Goal: Information Seeking & Learning: Learn about a topic

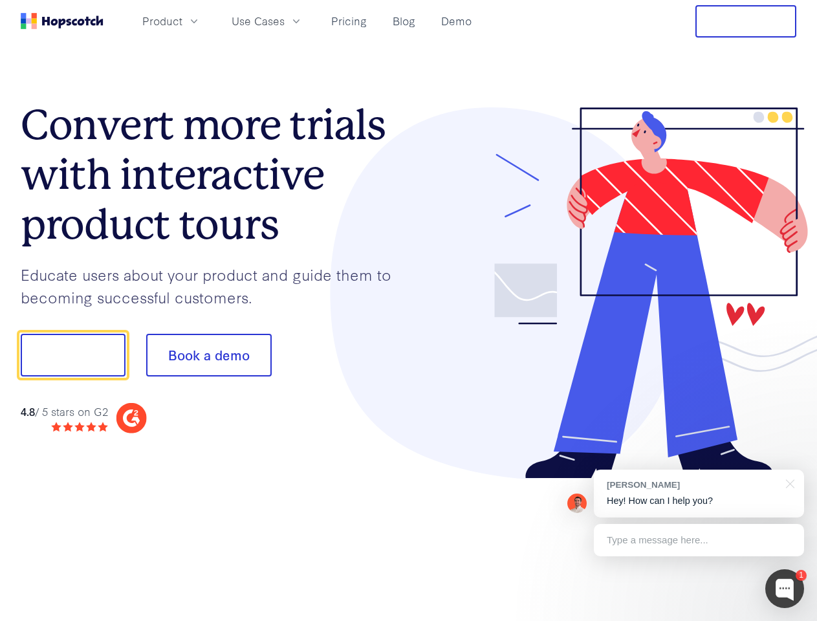
click at [409, 310] on div at bounding box center [603, 293] width 388 height 372
click at [182, 21] on span "Product" at bounding box center [162, 21] width 40 height 16
click at [285, 21] on span "Use Cases" at bounding box center [258, 21] width 53 height 16
click at [746, 21] on button "Free Trial" at bounding box center [745, 21] width 101 height 32
click at [72, 355] on button "Show me!" at bounding box center [73, 355] width 105 height 43
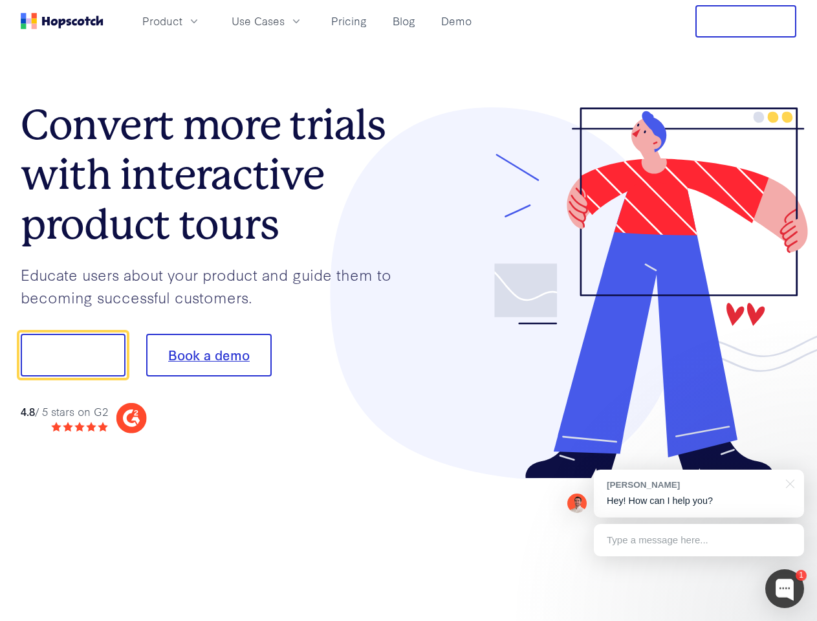
click at [208, 355] on button "Book a demo" at bounding box center [208, 355] width 125 height 43
click at [784, 589] on div at bounding box center [784, 588] width 39 height 39
click at [698, 493] on div "[PERSON_NAME] Hey! How can I help you?" at bounding box center [699, 494] width 210 height 48
click at [788, 482] on div at bounding box center [682, 353] width 243 height 431
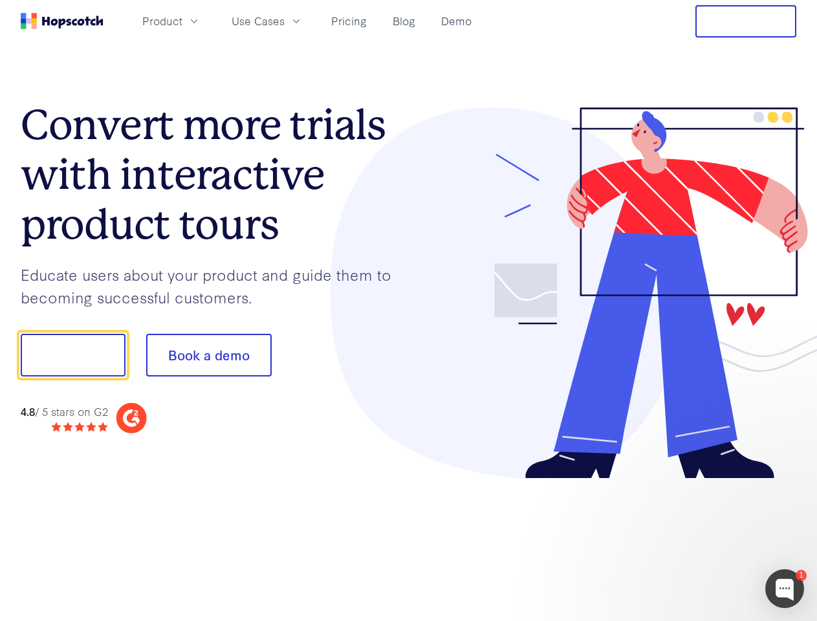
click at [698, 540] on div at bounding box center [682, 440] width 243 height 258
